Goal: Information Seeking & Learning: Understand process/instructions

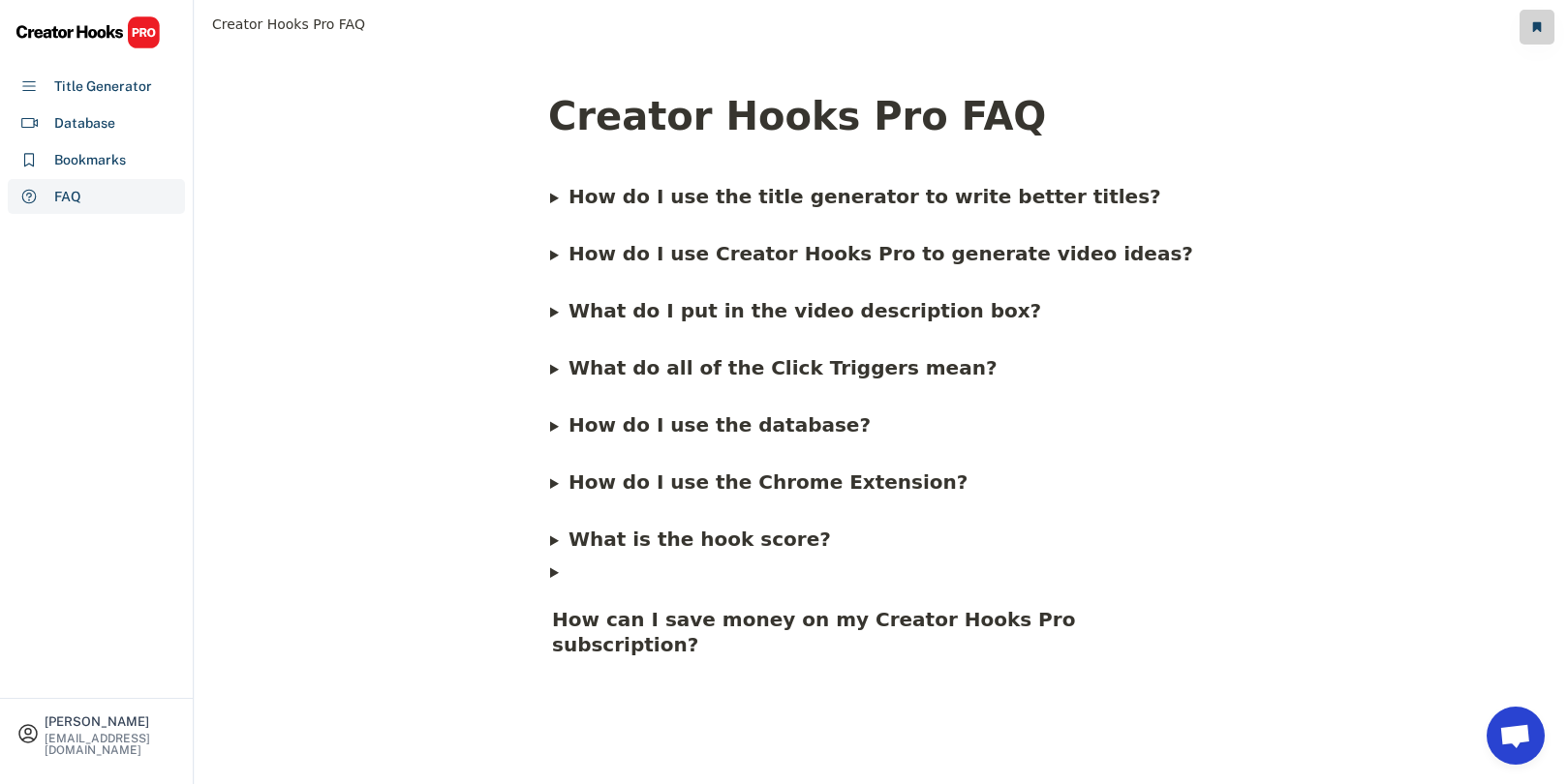
click at [718, 316] on b "What do I put in the video description box?" at bounding box center [805, 311] width 473 height 24
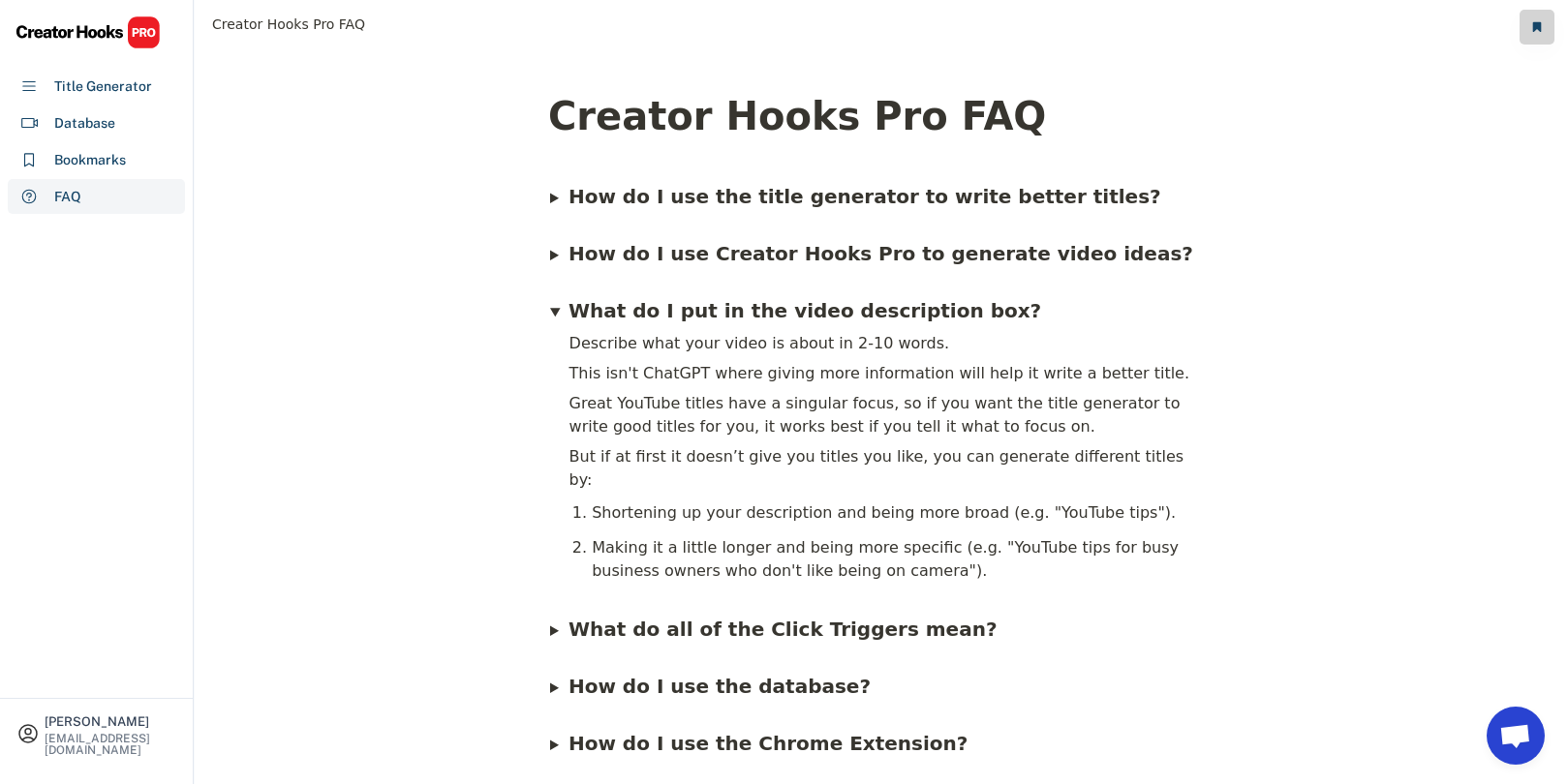
click at [566, 614] on h4 "What do all of the Click Triggers mean?" at bounding box center [782, 630] width 433 height 31
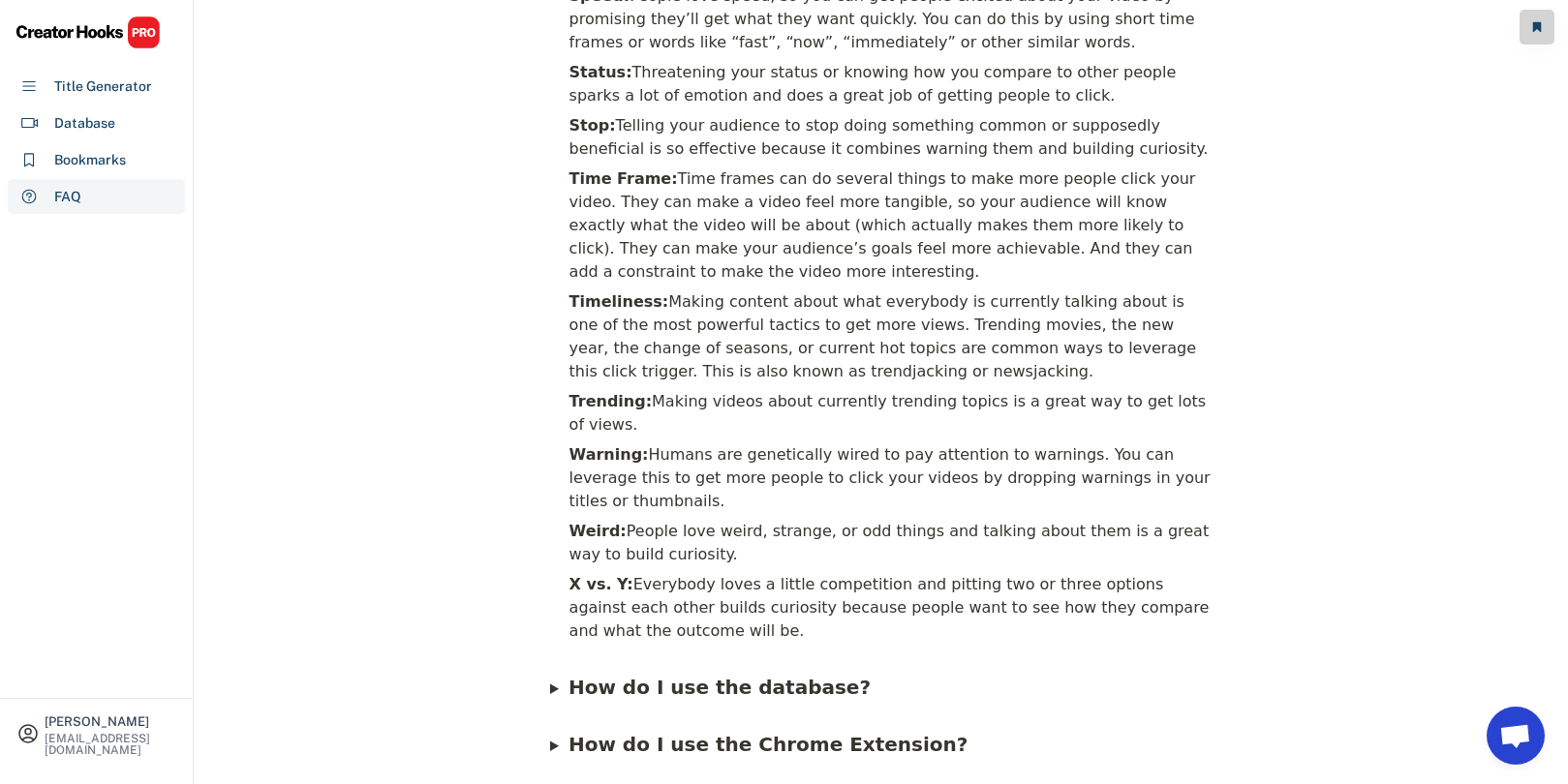
scroll to position [3574, 0]
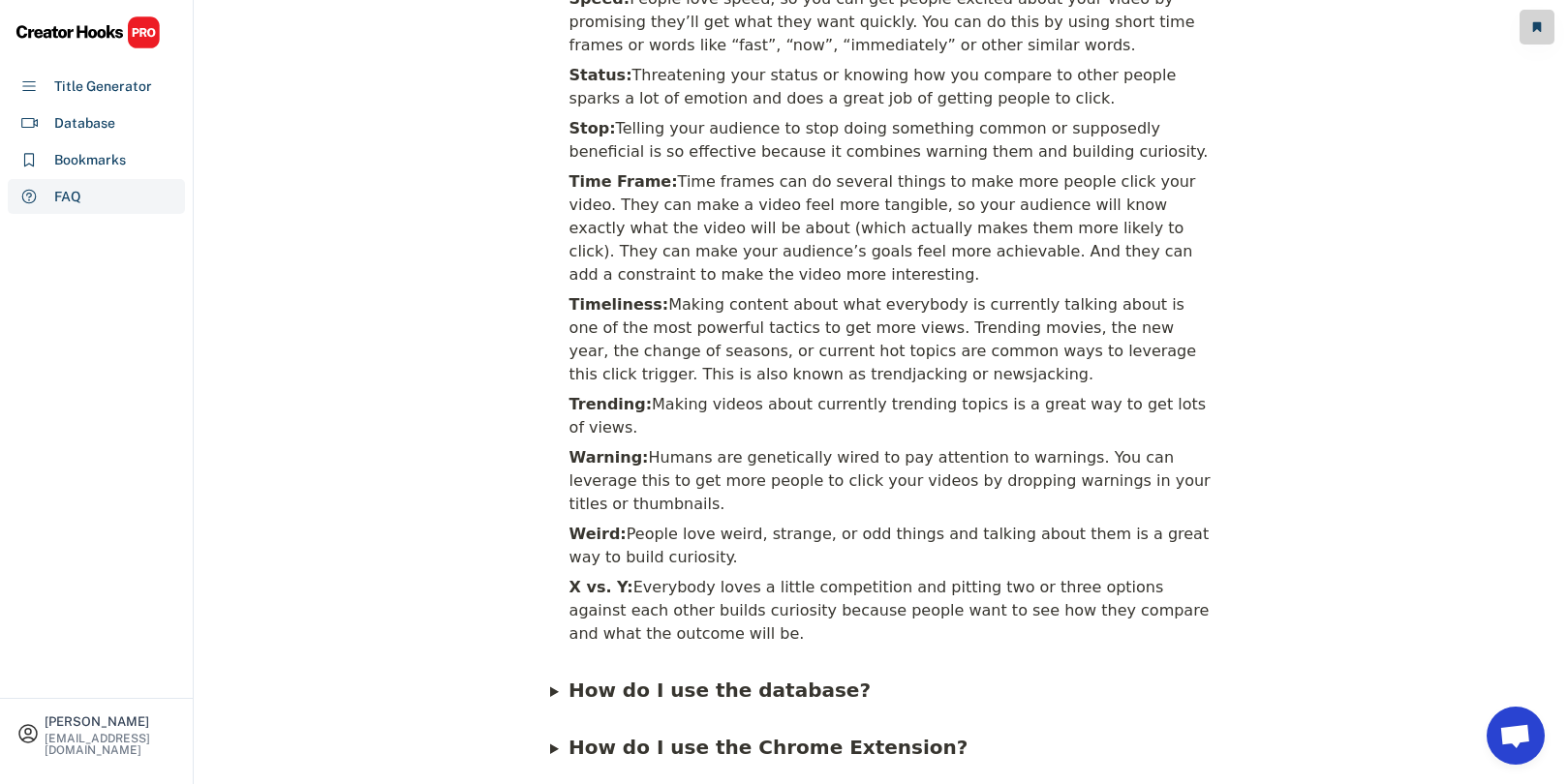
click at [553, 770] on summary "What is the hook score?" at bounding box center [692, 796] width 283 height 51
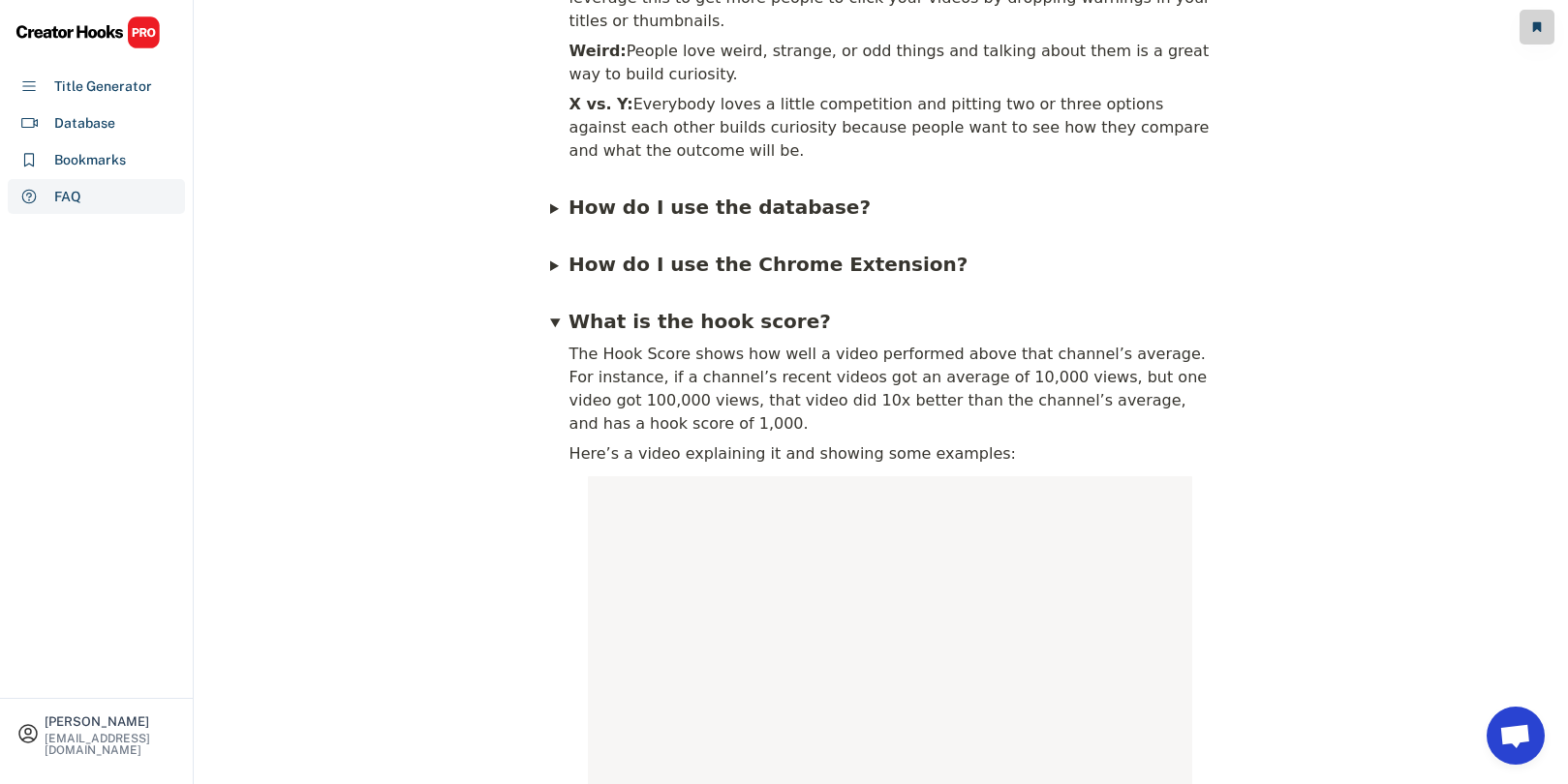
scroll to position [4053, 0]
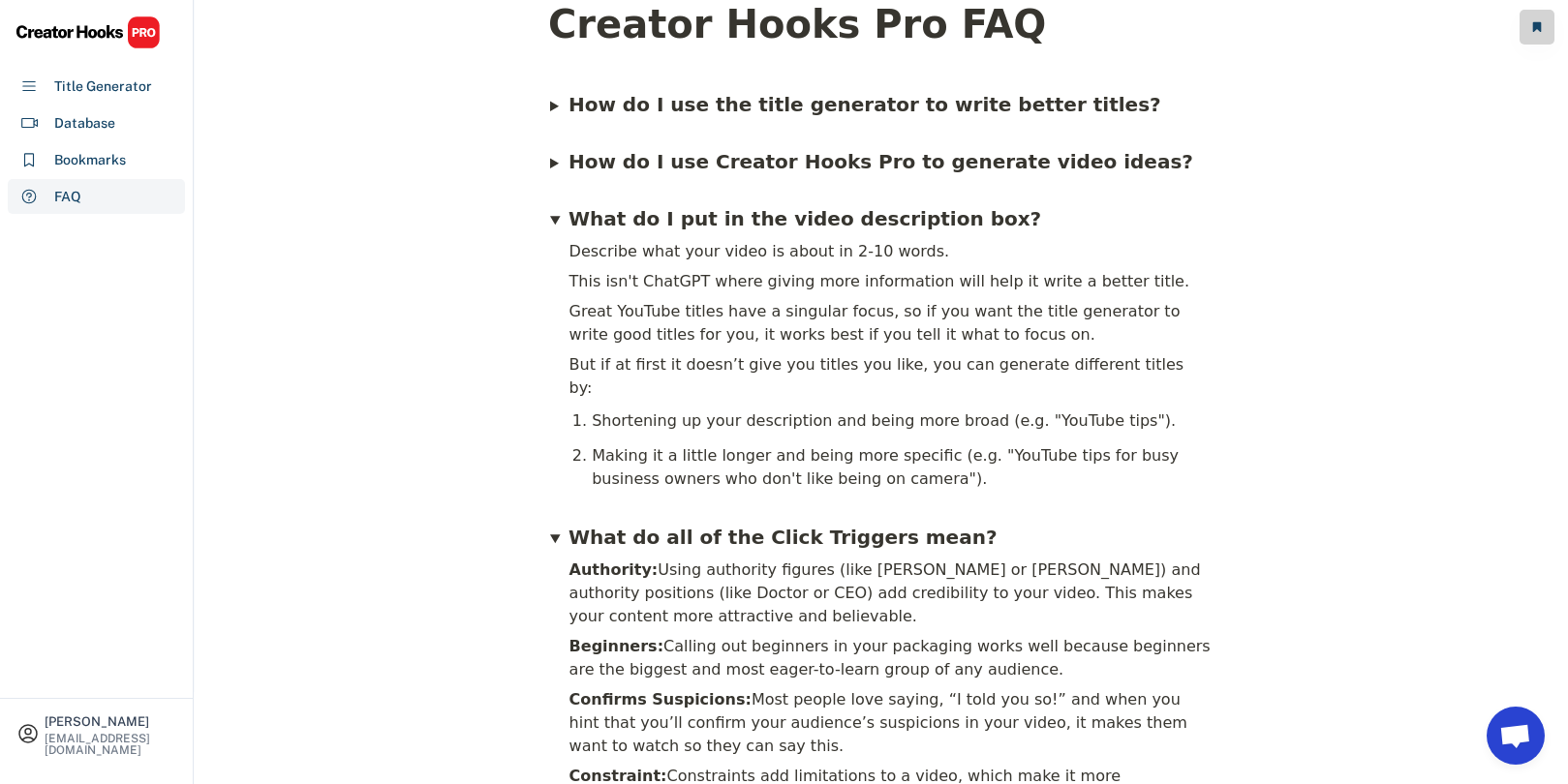
scroll to position [88, 0]
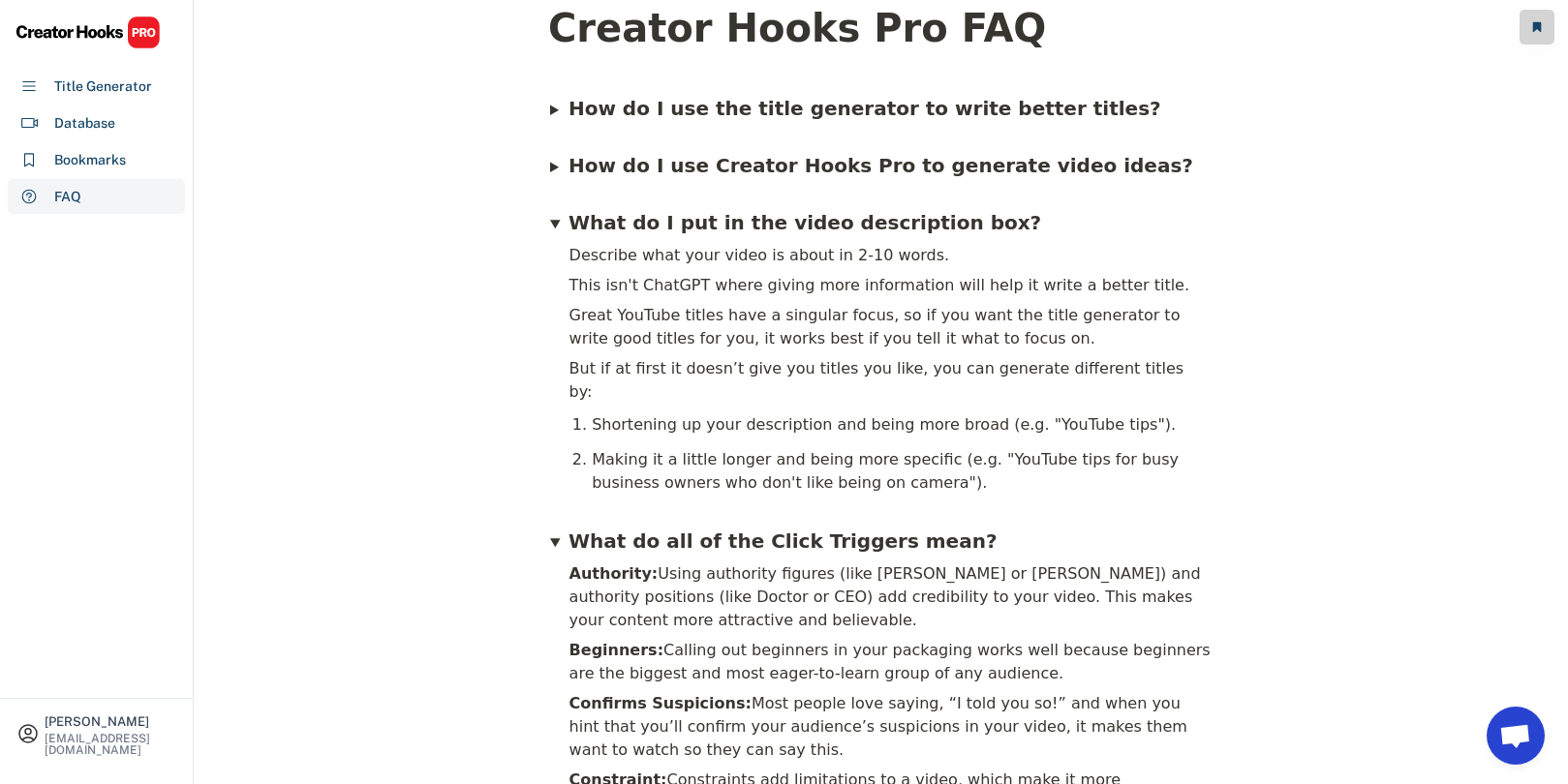
click at [556, 173] on summary "How do I use Creator Hooks Pro to generate video ideas?" at bounding box center [872, 156] width 645 height 51
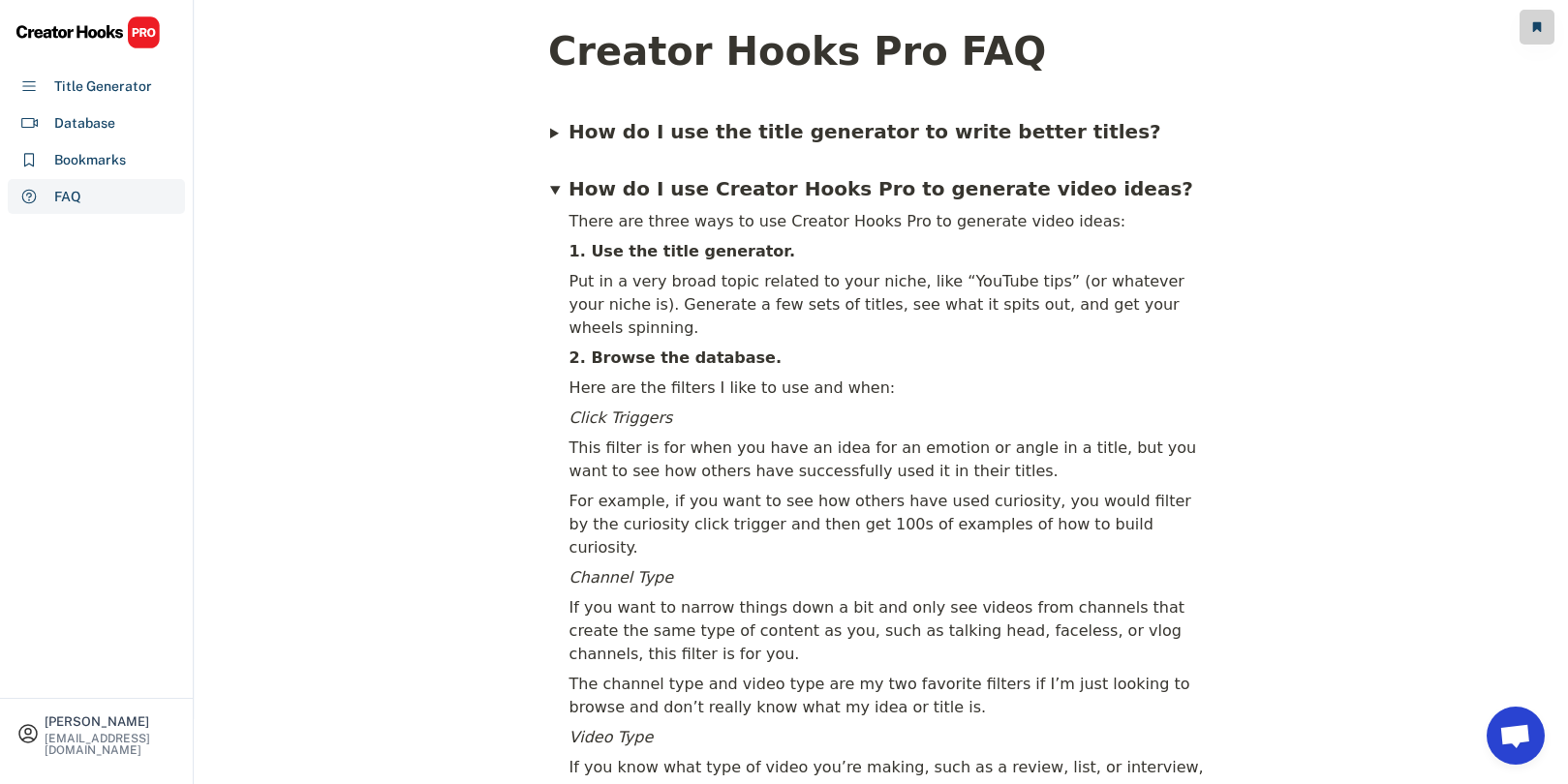
scroll to position [64, 0]
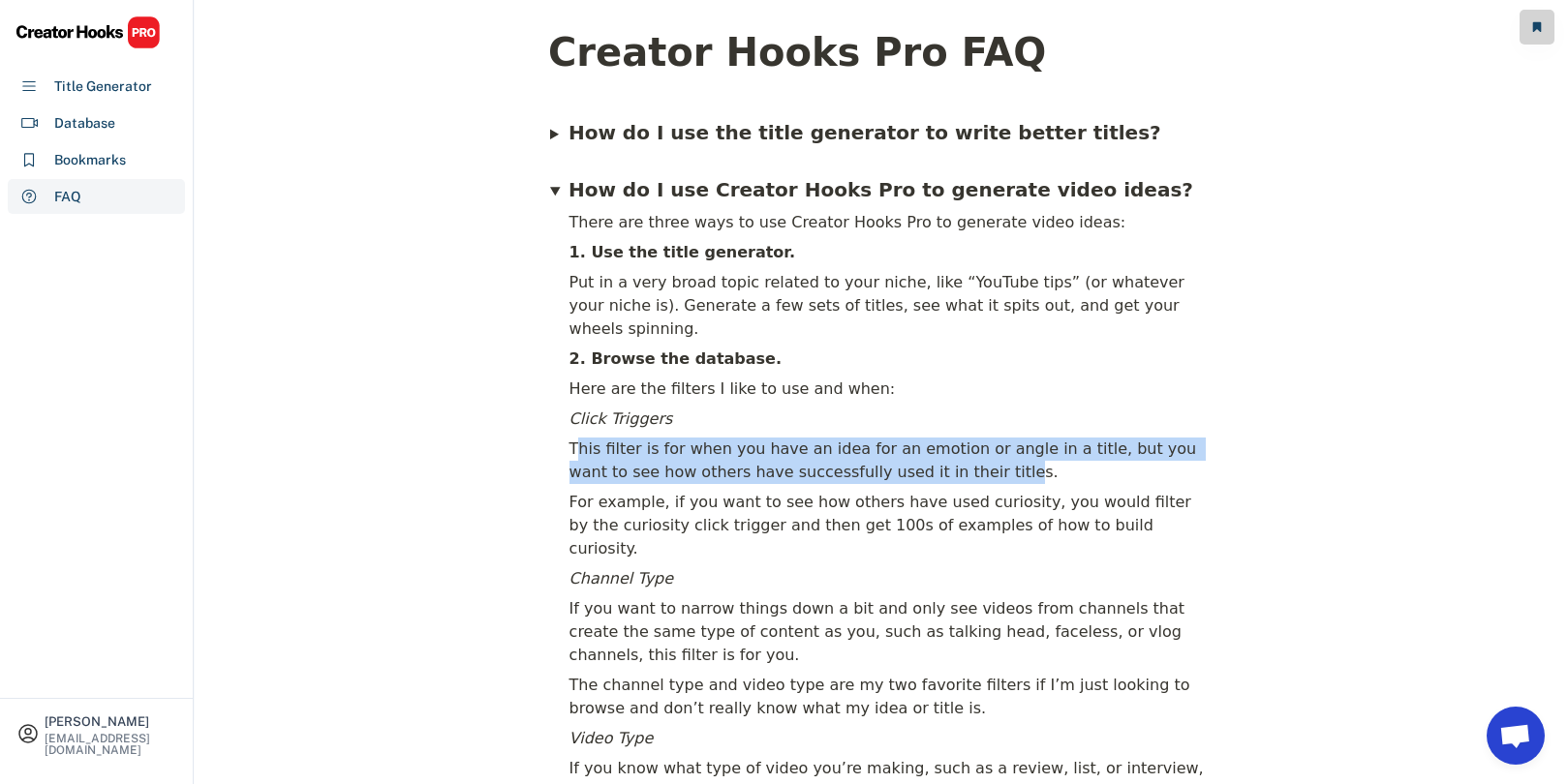
drag, startPoint x: 577, startPoint y: 416, endPoint x: 911, endPoint y: 451, distance: 335.8
click at [911, 451] on div "This filter is for when you have an idea for an emotion or angle in a title, bu…" at bounding box center [889, 460] width 645 height 52
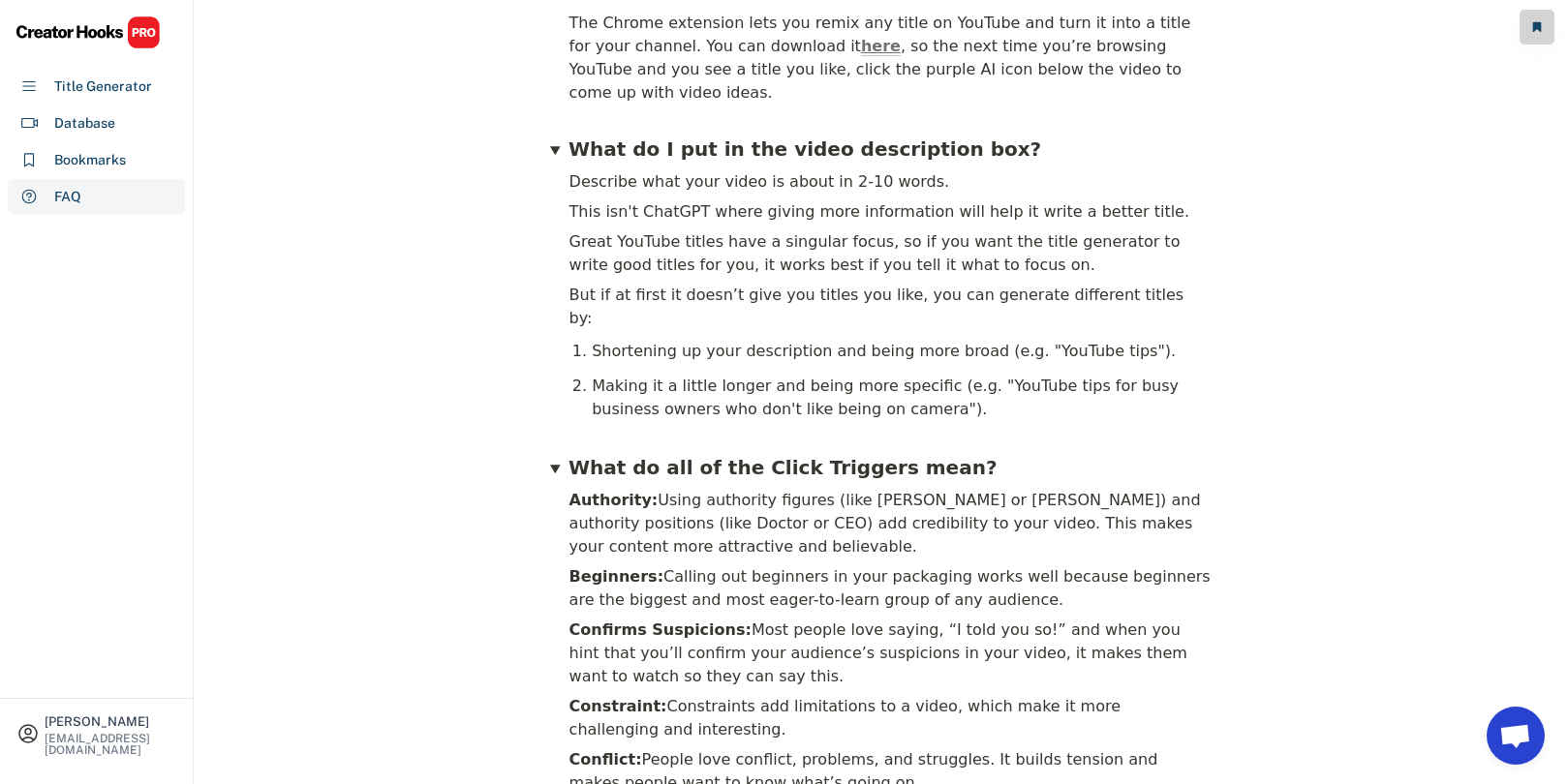
scroll to position [918, 0]
click at [107, 133] on div "Database" at bounding box center [96, 124] width 178 height 35
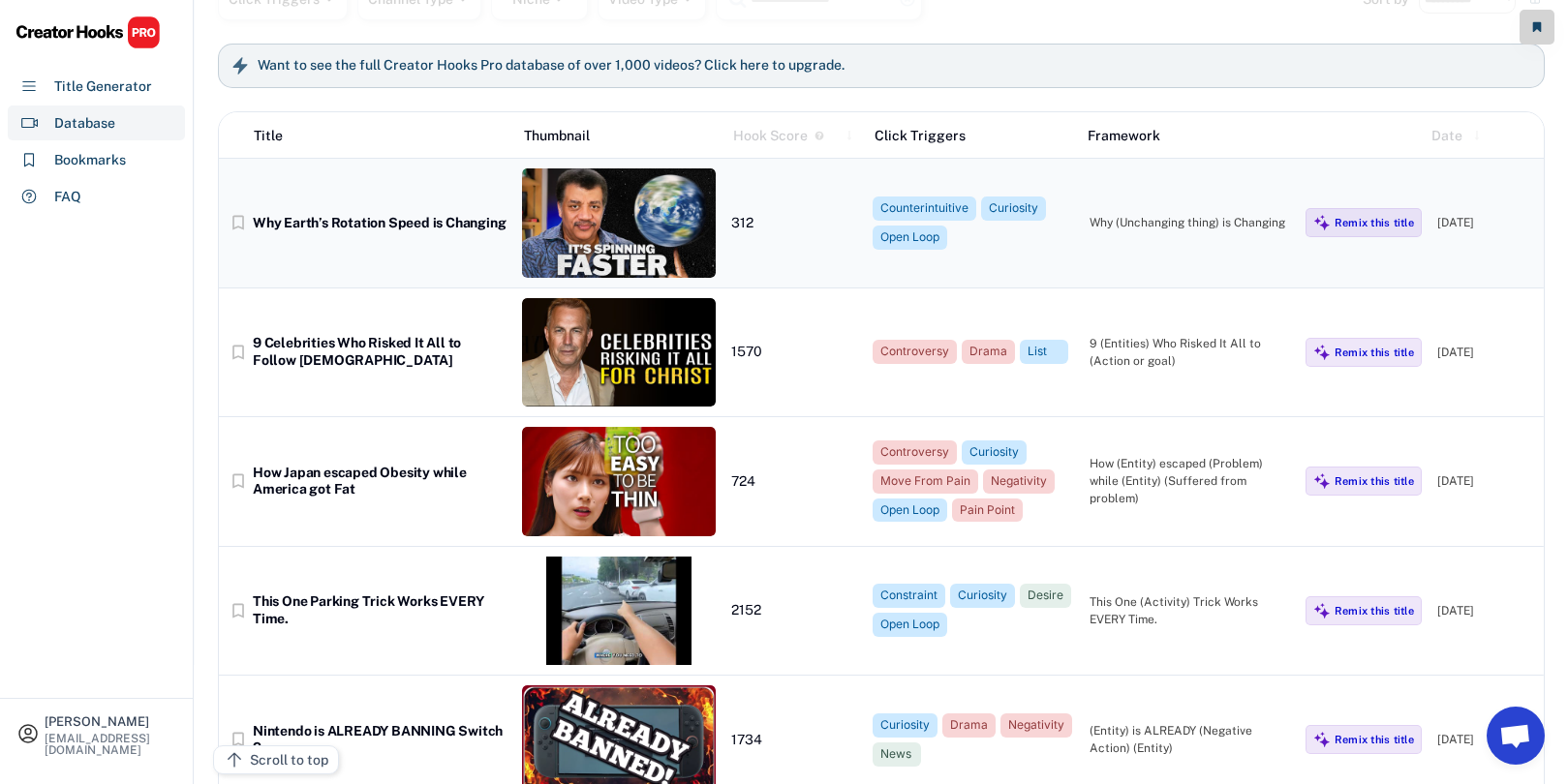
scroll to position [110, 0]
